Goal: Contribute content: Add original content to the website for others to see

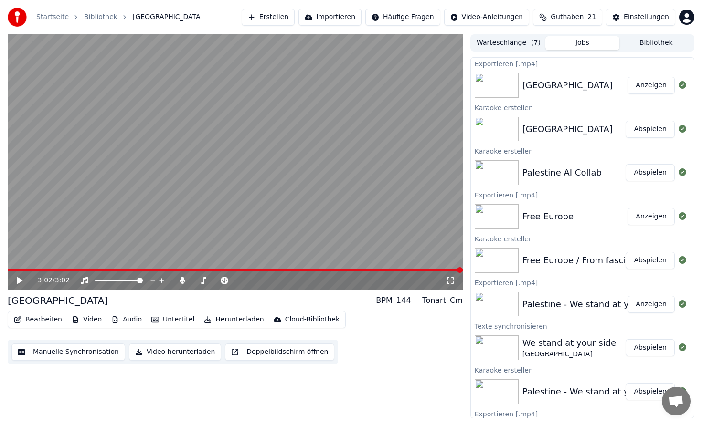
click at [292, 20] on button "Erstellen" at bounding box center [268, 17] width 53 height 17
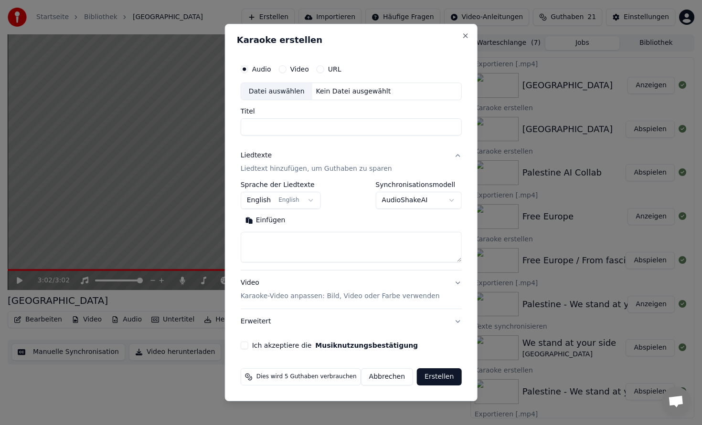
click at [342, 89] on div "Kein Datei ausgewählt" at bounding box center [353, 92] width 83 height 10
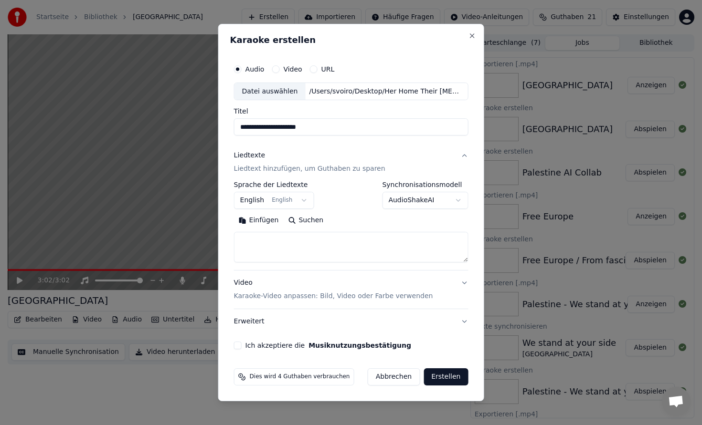
click at [275, 128] on input "**********" at bounding box center [351, 127] width 234 height 17
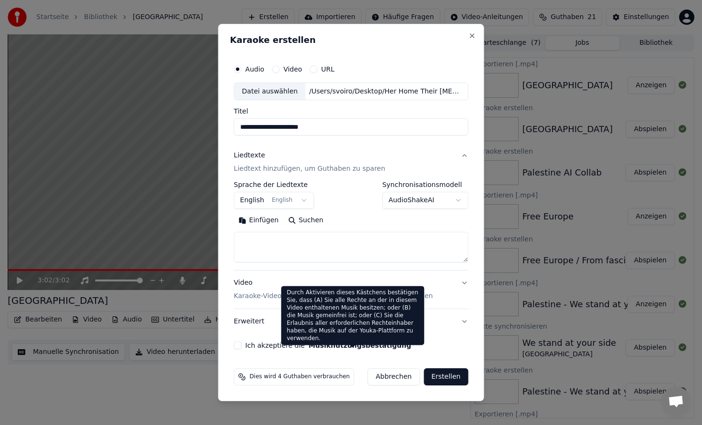
type input "**********"
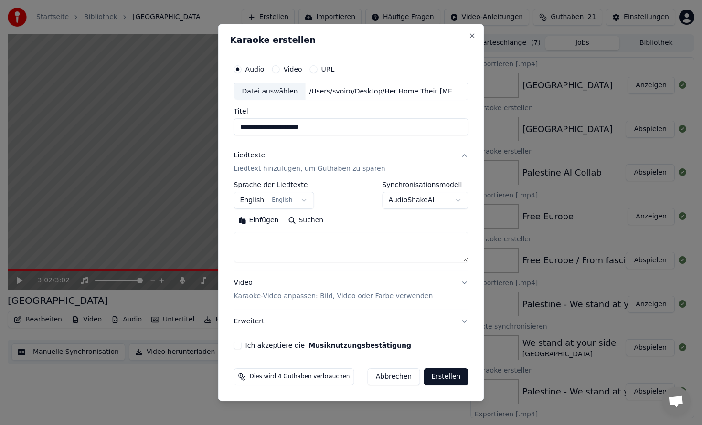
click at [283, 235] on textarea at bounding box center [351, 247] width 234 height 31
paste textarea "**********"
type textarea "**********"
click at [242, 345] on button "Ich akzeptiere die Musiknutzungsbestätigung" at bounding box center [238, 346] width 8 height 8
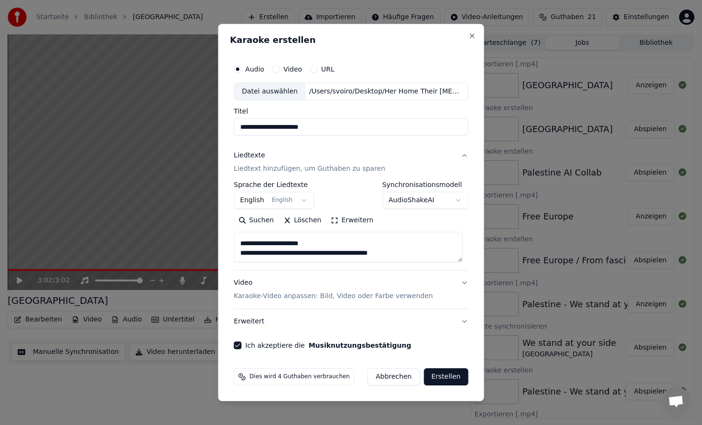
click at [332, 295] on p "Karaoke-Video anpassen: Bild, Video oder Farbe verwenden" at bounding box center [333, 297] width 199 height 10
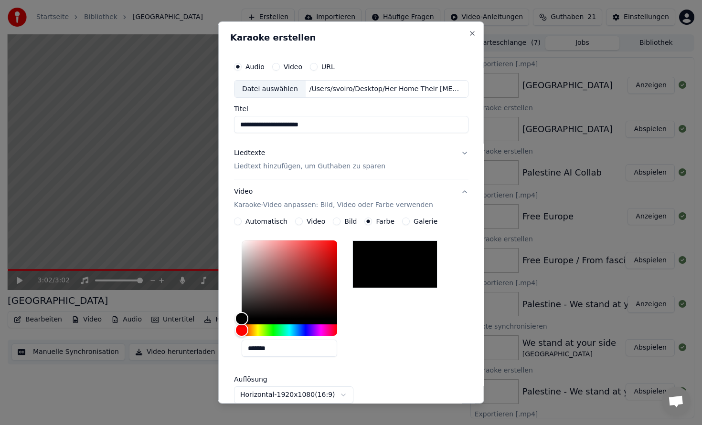
click at [336, 224] on button "Bild" at bounding box center [337, 222] width 8 height 8
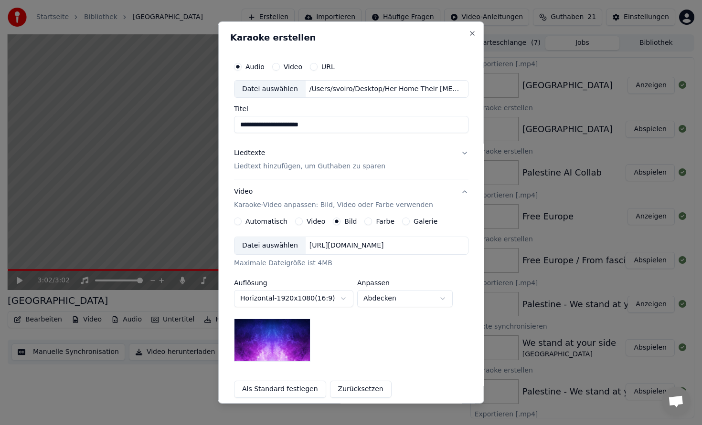
click at [327, 248] on div "[URL][DOMAIN_NAME]" at bounding box center [346, 246] width 82 height 10
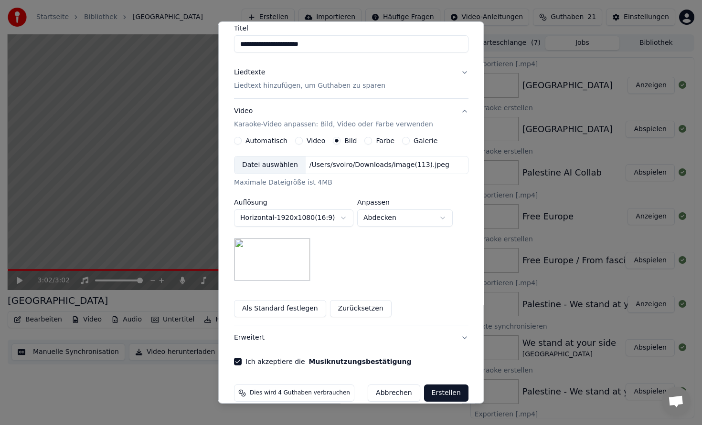
scroll to position [95, 0]
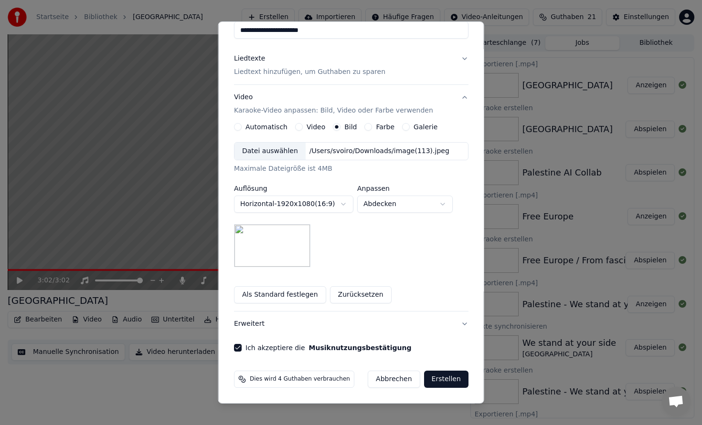
click at [299, 291] on button "Als Standard festlegen" at bounding box center [280, 294] width 92 height 17
click at [322, 75] on p "Liedtext hinzufügen, um Guthaben zu sparen" at bounding box center [309, 73] width 151 height 10
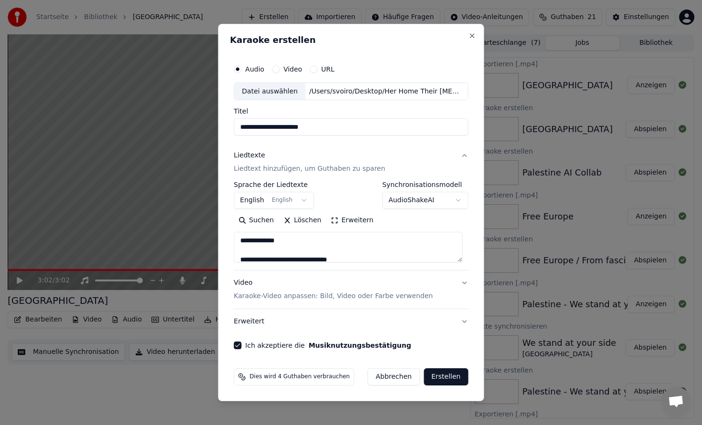
scroll to position [0, 0]
click at [449, 377] on button "Erstellen" at bounding box center [445, 376] width 44 height 17
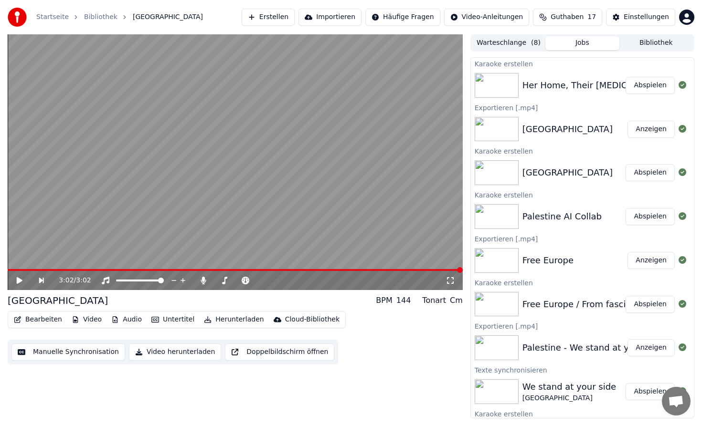
click at [651, 87] on button "Abspielen" at bounding box center [649, 85] width 49 height 17
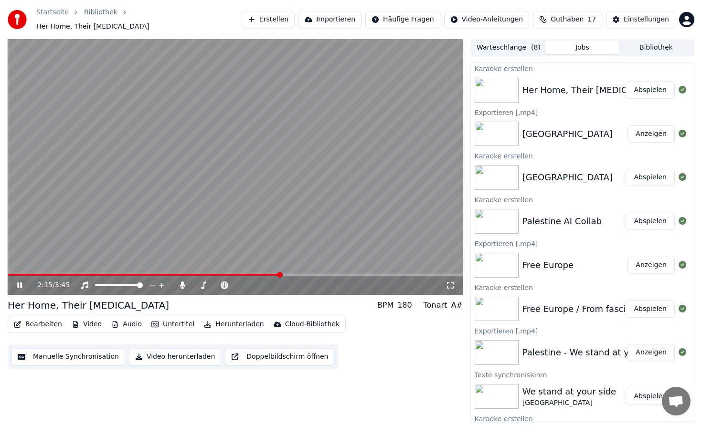
click at [258, 274] on span at bounding box center [144, 275] width 273 height 2
click at [250, 268] on video at bounding box center [235, 167] width 455 height 256
click at [244, 274] on span at bounding box center [127, 275] width 238 height 2
click at [254, 252] on video at bounding box center [235, 167] width 455 height 256
click at [42, 324] on button "Bearbeiten" at bounding box center [38, 324] width 56 height 13
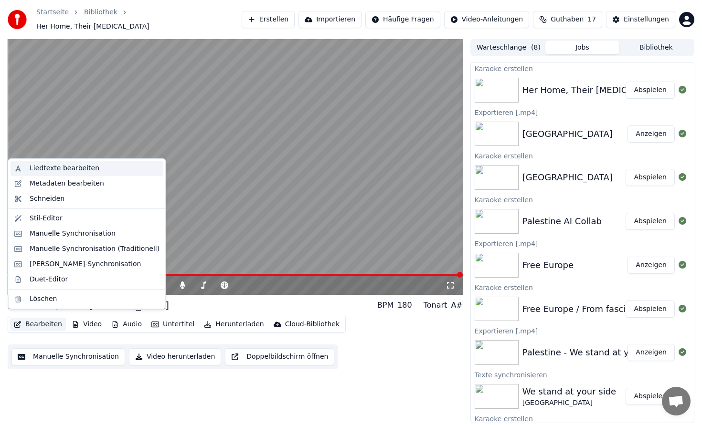
click at [40, 172] on div "Liedtexte bearbeiten" at bounding box center [65, 169] width 70 height 10
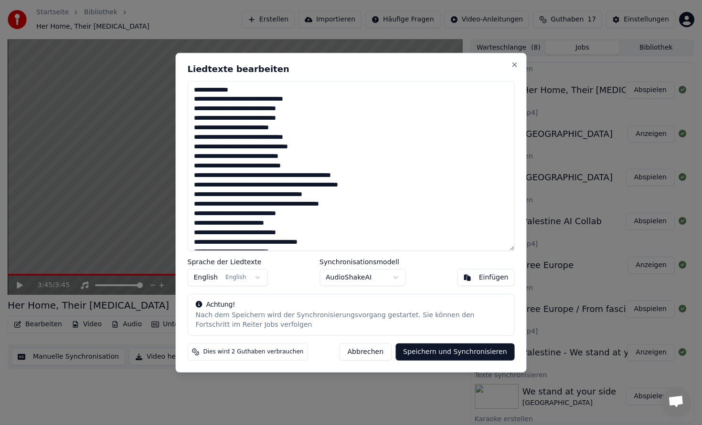
drag, startPoint x: 248, startPoint y: 90, endPoint x: 190, endPoint y: 90, distance: 58.2
click at [190, 90] on textarea at bounding box center [351, 166] width 327 height 170
click at [231, 90] on textarea at bounding box center [351, 166] width 327 height 170
drag, startPoint x: 256, startPoint y: 92, endPoint x: 179, endPoint y: 94, distance: 77.8
click at [179, 94] on div "Liedtexte bearbeiten Sprache der Liedtexte English English Synchronisationsmode…" at bounding box center [351, 213] width 351 height 320
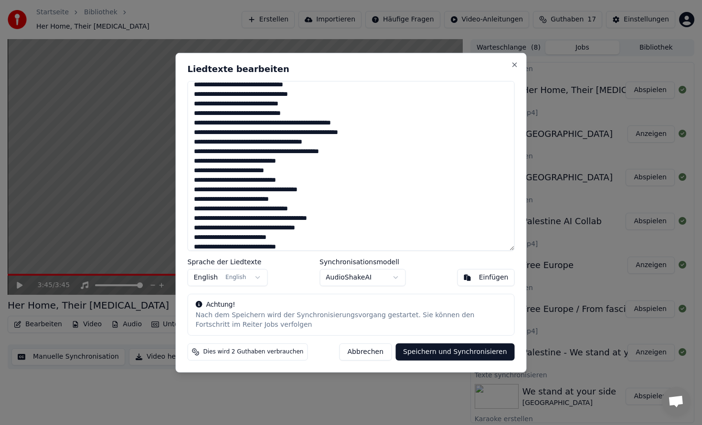
scroll to position [55, 0]
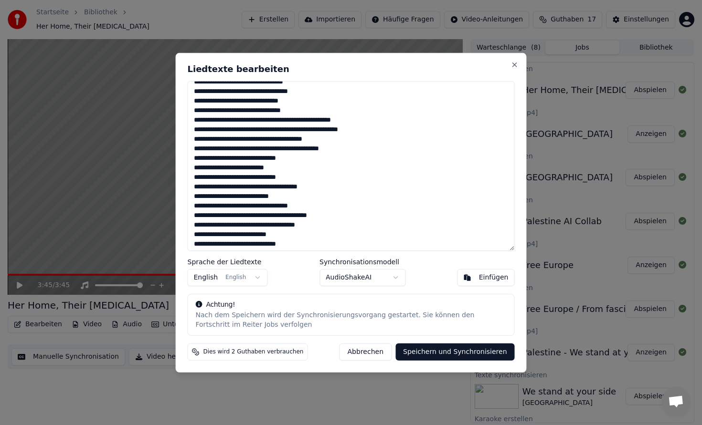
click at [319, 227] on textarea at bounding box center [351, 166] width 327 height 170
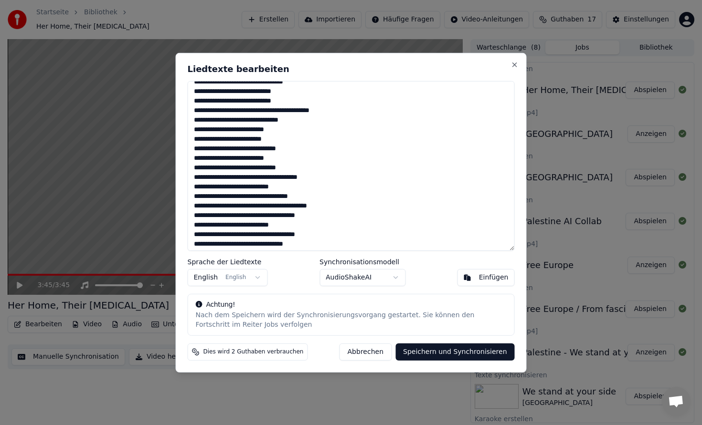
scroll to position [267, 0]
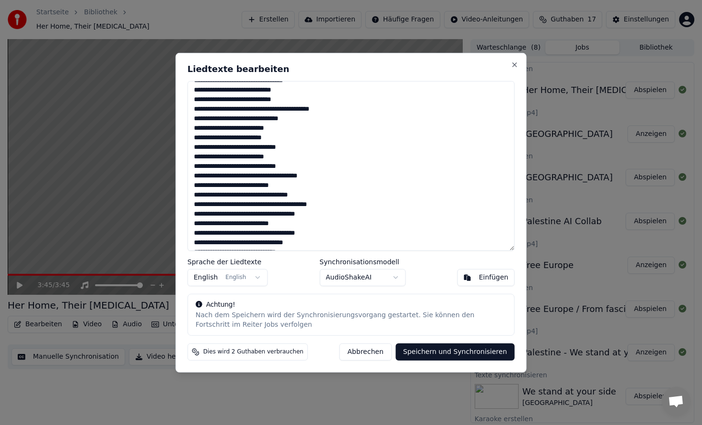
click at [319, 212] on textarea at bounding box center [351, 166] width 327 height 170
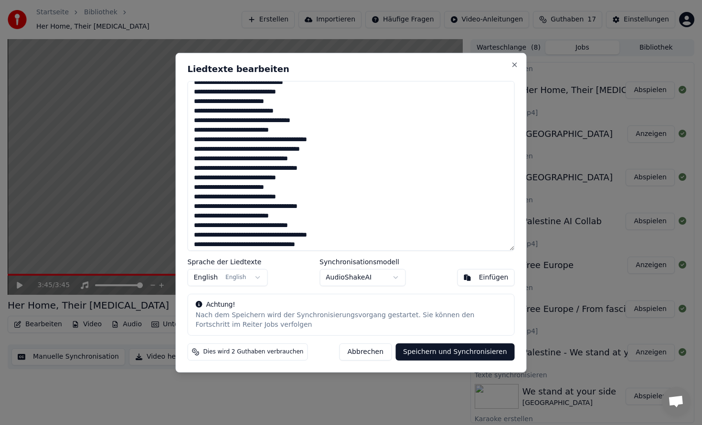
scroll to position [459, 0]
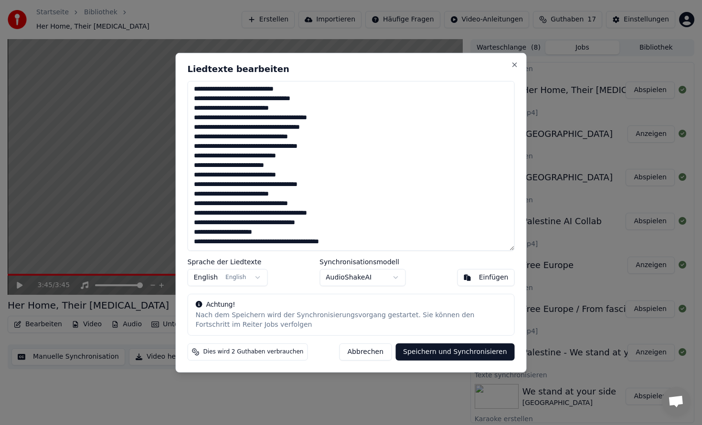
click at [369, 240] on textarea at bounding box center [351, 166] width 327 height 170
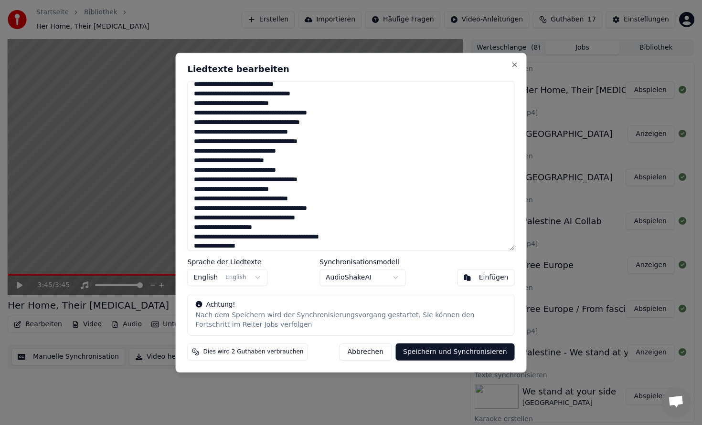
scroll to position [468, 0]
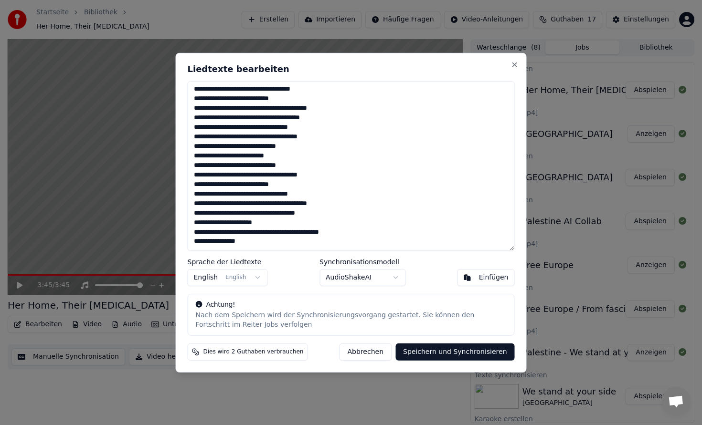
drag, startPoint x: 262, startPoint y: 246, endPoint x: 216, endPoint y: 244, distance: 46.3
click at [216, 244] on textarea at bounding box center [351, 166] width 327 height 170
drag, startPoint x: 213, startPoint y: 243, endPoint x: 194, endPoint y: 243, distance: 19.6
click at [194, 243] on textarea at bounding box center [351, 166] width 327 height 170
drag, startPoint x: 252, startPoint y: 242, endPoint x: 188, endPoint y: 242, distance: 64.4
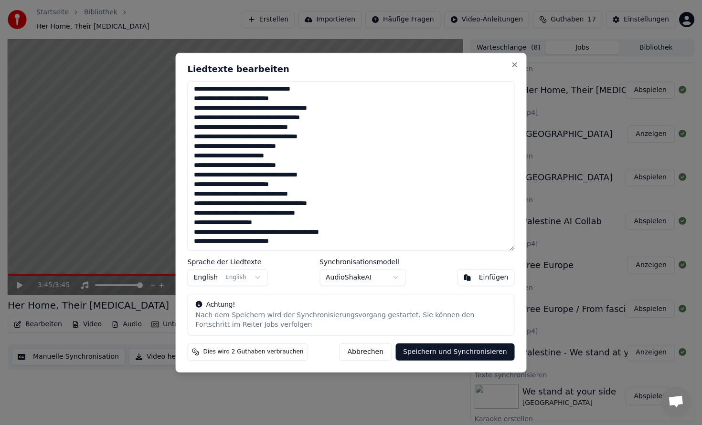
click at [188, 242] on textarea at bounding box center [351, 166] width 327 height 170
type textarea "**********"
click at [446, 348] on button "Speichern und Synchronisieren" at bounding box center [454, 352] width 119 height 17
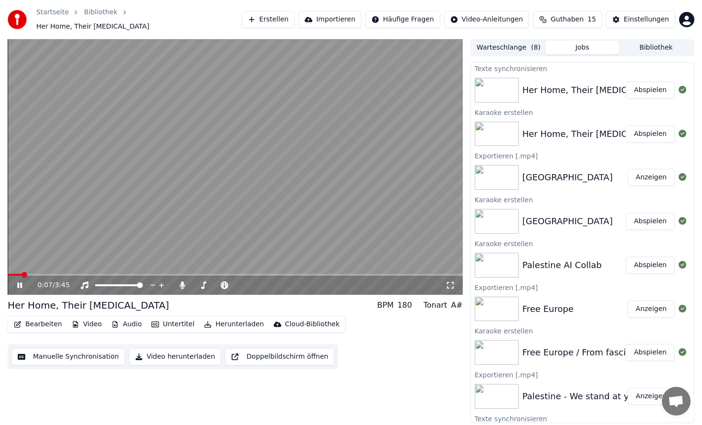
click at [401, 274] on span at bounding box center [235, 275] width 455 height 2
click at [422, 274] on span at bounding box center [235, 275] width 455 height 2
click at [190, 350] on button "Video herunterladen" at bounding box center [175, 356] width 92 height 17
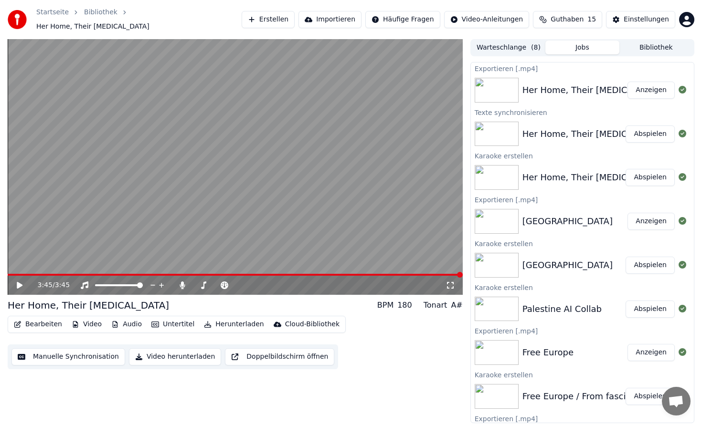
click at [449, 282] on icon at bounding box center [450, 286] width 10 height 8
click at [658, 82] on button "Anzeigen" at bounding box center [650, 90] width 47 height 17
